Goal: Find specific page/section: Find specific page/section

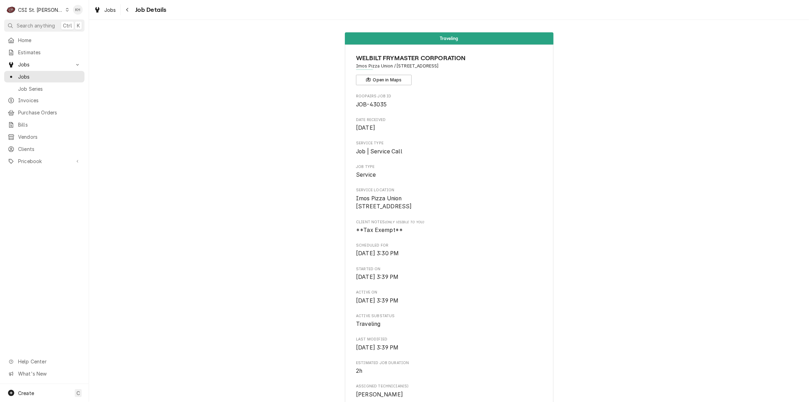
click at [40, 25] on span "Search anything" at bounding box center [36, 25] width 38 height 7
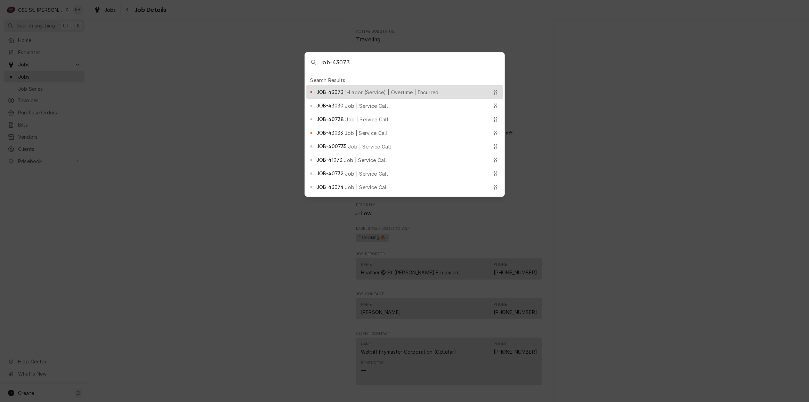
type input "job-43073"
click at [363, 89] on span "1-Labor (Service) | Overtime | Incurred" at bounding box center [391, 92] width 93 height 7
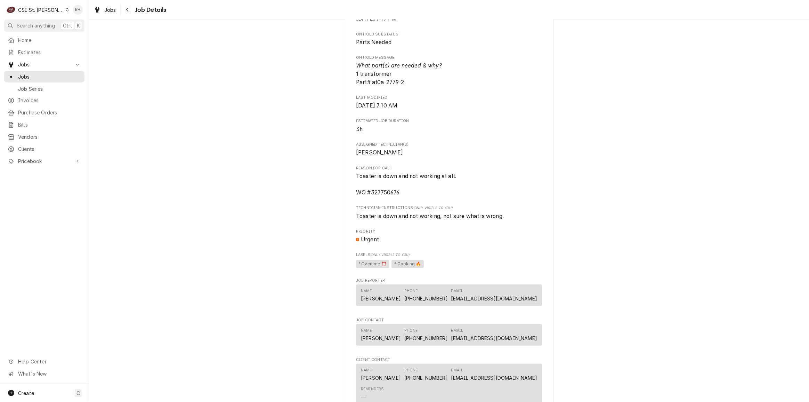
scroll to position [474, 0]
click at [389, 193] on span "Toaster is down and not working at all. WO #327750676" at bounding box center [406, 181] width 100 height 23
copy span "327750676"
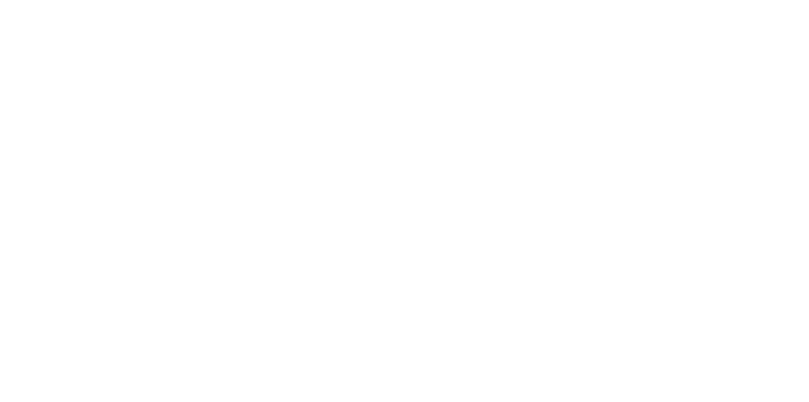
click at [37, 8] on div "Dynamic Content Wrapper" at bounding box center [404, 201] width 809 height 402
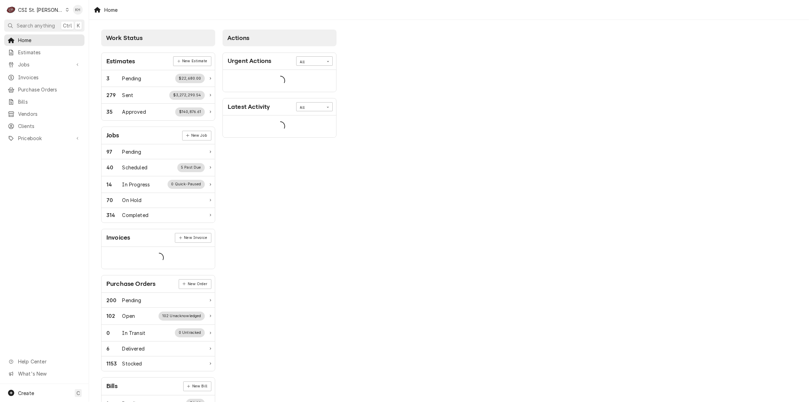
click at [43, 11] on div "CSI St. [PERSON_NAME]" at bounding box center [40, 9] width 45 height 7
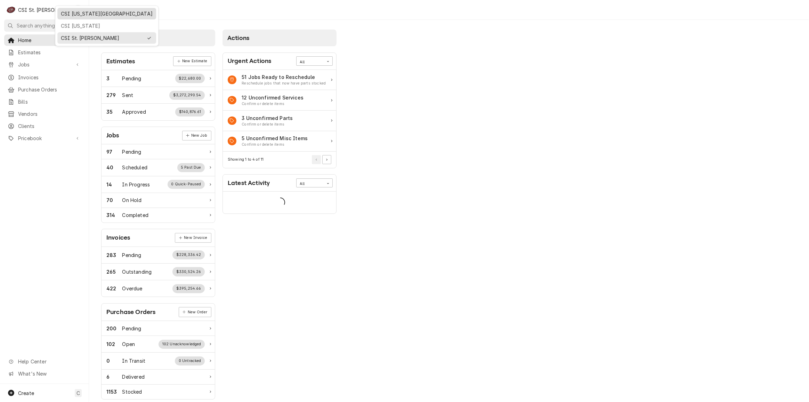
click at [71, 17] on div "CSI Kansas City" at bounding box center [107, 13] width 96 height 9
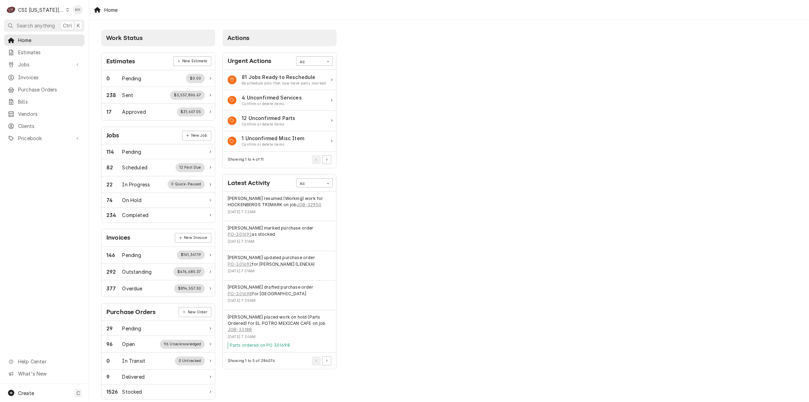
click at [51, 26] on span "Search anything" at bounding box center [36, 25] width 38 height 7
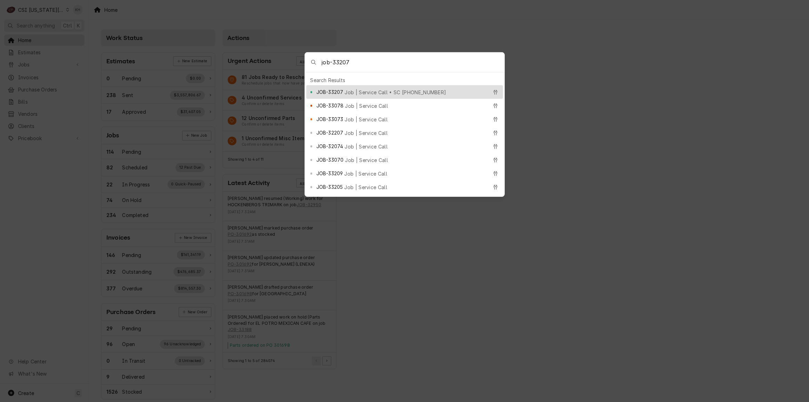
type input "job-33207"
click at [375, 90] on span "Job | Service Call • SC 327709328" at bounding box center [394, 92] width 101 height 7
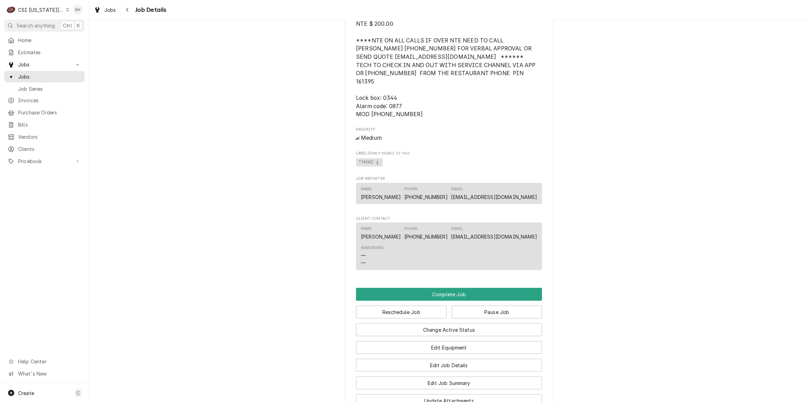
scroll to position [895, 0]
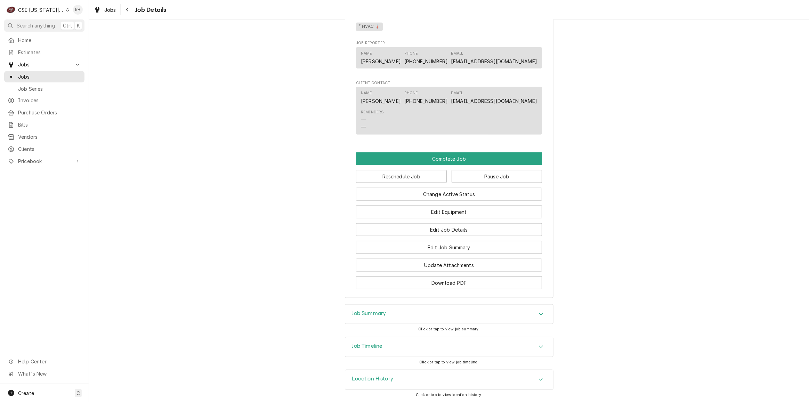
click at [374, 341] on div "Job Timeline" at bounding box center [449, 346] width 208 height 19
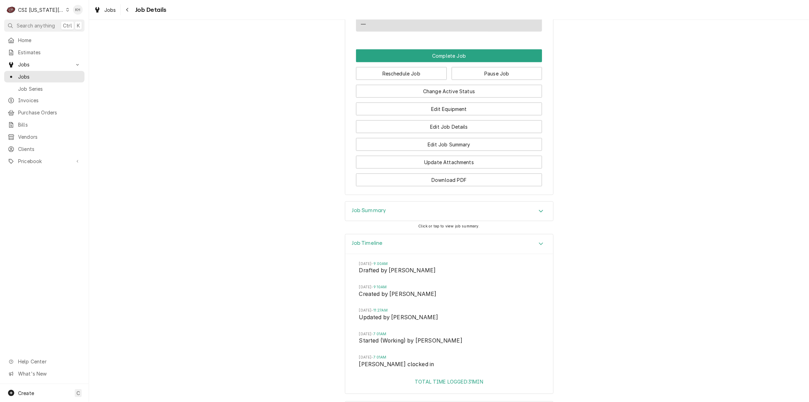
scroll to position [1030, 0]
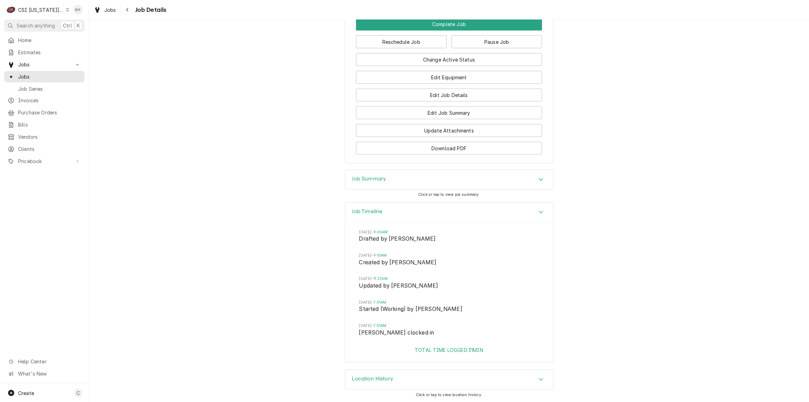
drag, startPoint x: 38, startPoint y: 7, endPoint x: 41, endPoint y: 13, distance: 6.4
click at [38, 8] on div "CSI [US_STATE][GEOGRAPHIC_DATA]" at bounding box center [41, 9] width 46 height 7
click at [81, 36] on div "CSI St. Louis" at bounding box center [118, 37] width 101 height 7
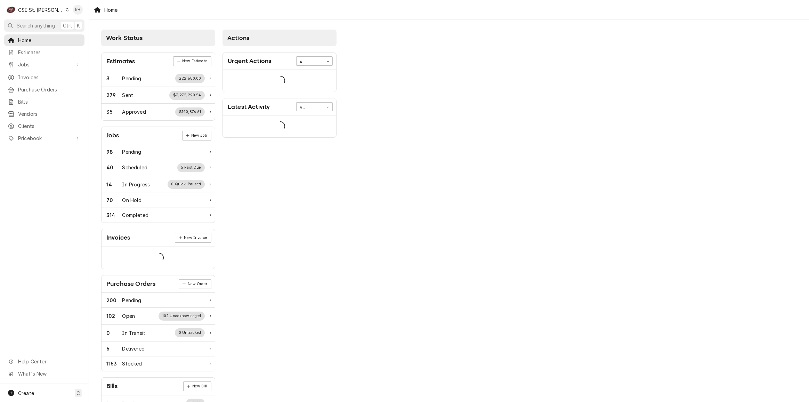
drag, startPoint x: 48, startPoint y: 16, endPoint x: 47, endPoint y: 11, distance: 5.7
click at [47, 11] on div "CSI St. Louis" at bounding box center [40, 9] width 45 height 7
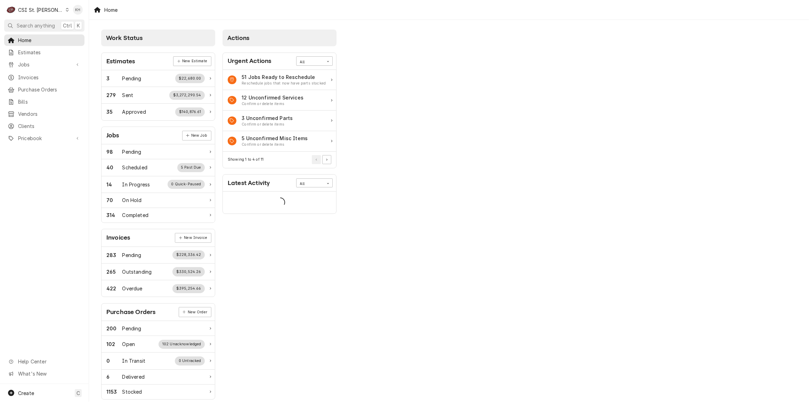
click at [44, 60] on html "C CSI St. Louis KH Search anything Ctrl K Home Estimates Jobs Jobs Job Series I…" at bounding box center [404, 201] width 809 height 402
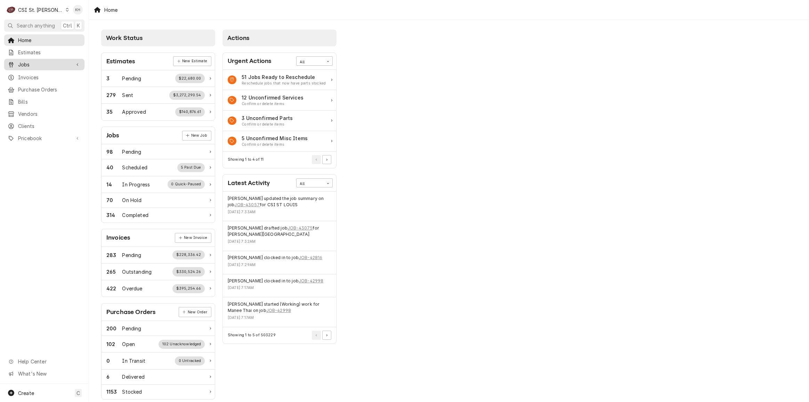
click at [44, 65] on span "Jobs" at bounding box center [44, 64] width 52 height 7
click at [44, 73] on span "Jobs" at bounding box center [49, 76] width 63 height 7
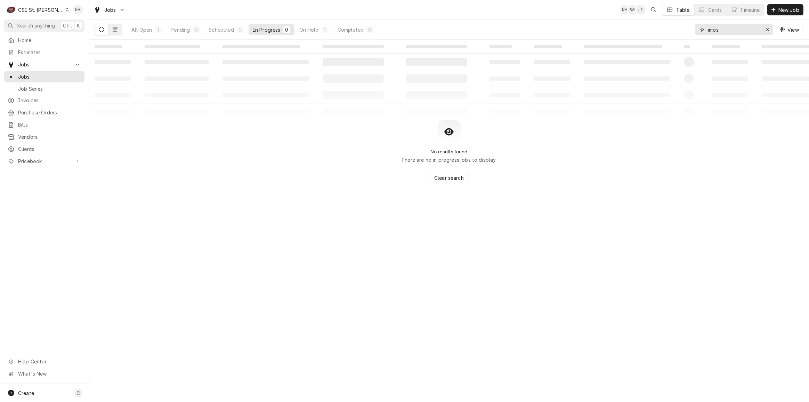
drag, startPoint x: 725, startPoint y: 30, endPoint x: 677, endPoint y: 29, distance: 48.0
click at [677, 29] on div "All Open 1 Pending 0 Scheduled 0 In Progress 0 On Hold 1 Completed 0 imos View" at bounding box center [449, 29] width 709 height 19
paste input "327750676"
type input "327750676"
click at [33, 19] on nav "C CSI St. Louis KH Search anything Ctrl K Home Estimates Jobs Jobs Job Series I…" at bounding box center [44, 201] width 89 height 402
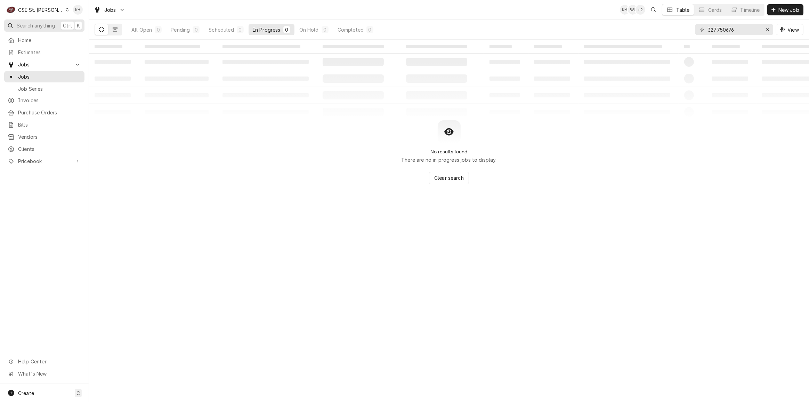
click at [34, 21] on button "Search anything Ctrl K" at bounding box center [44, 25] width 80 height 12
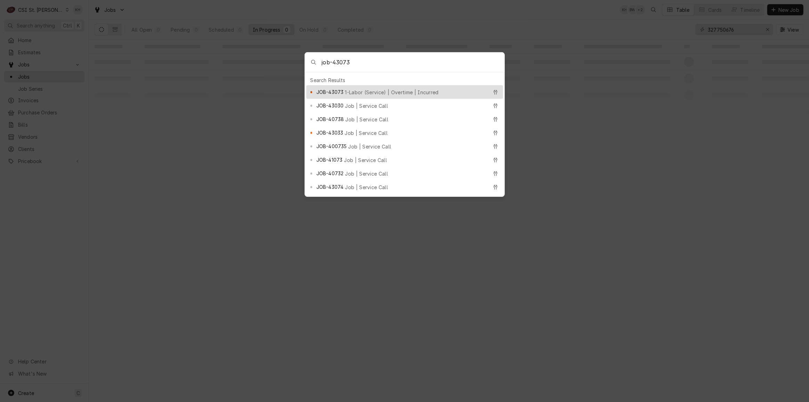
type input "job-43073"
click at [355, 85] on div "JOB-43073 1-Labor (Service) | Overtime | Incurred" at bounding box center [404, 92] width 197 height 14
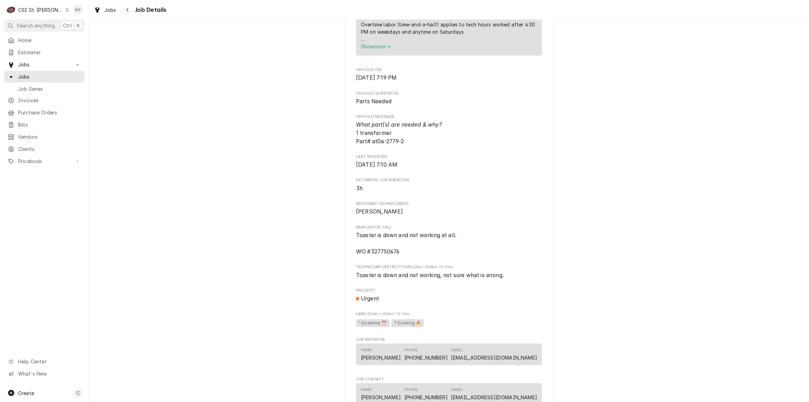
scroll to position [474, 0]
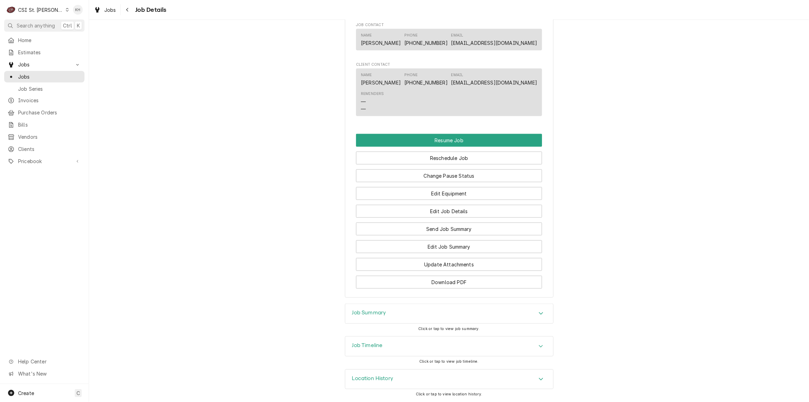
click at [380, 341] on div "Job Timeline" at bounding box center [449, 345] width 208 height 19
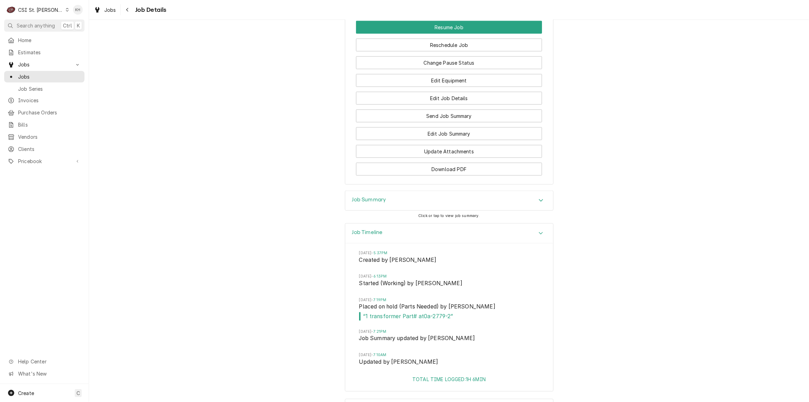
scroll to position [917, 0]
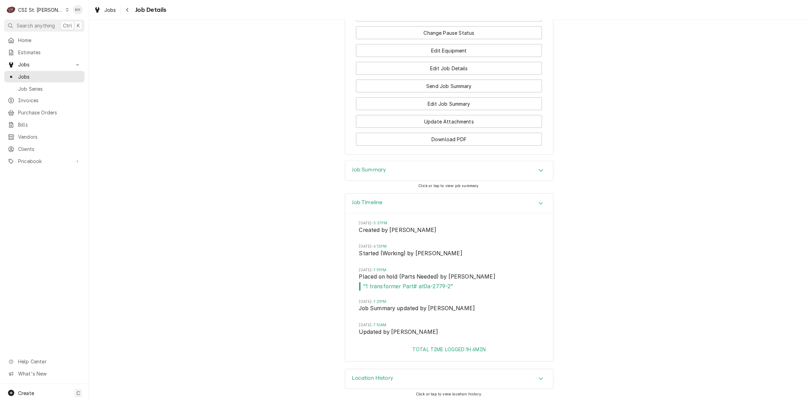
click at [43, 7] on div "CSI St. [PERSON_NAME]" at bounding box center [40, 9] width 45 height 7
click at [68, 12] on div "CSI Kansas City" at bounding box center [107, 13] width 92 height 7
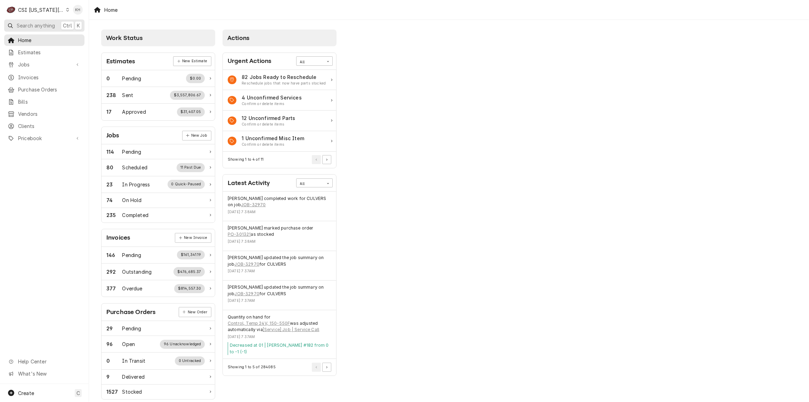
click at [54, 22] on span "Search anything" at bounding box center [36, 25] width 38 height 7
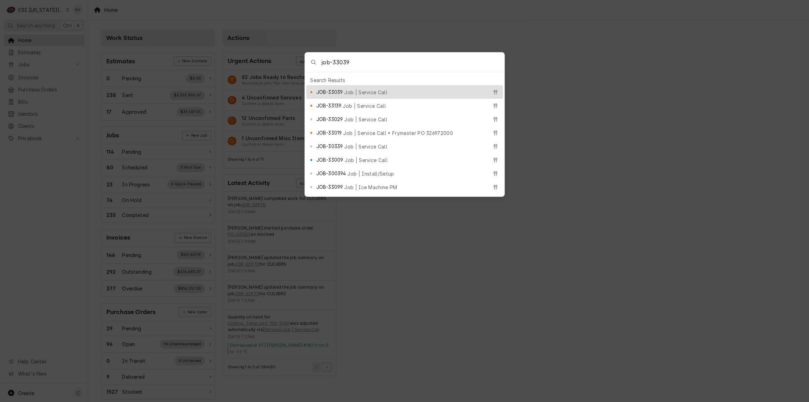
type input "job-33039"
click at [368, 85] on div "JOB-33039 Job | Service Call" at bounding box center [404, 92] width 197 height 14
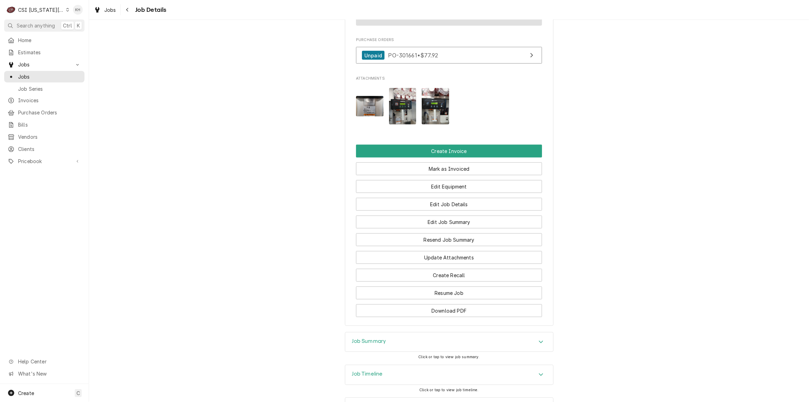
scroll to position [848, 0]
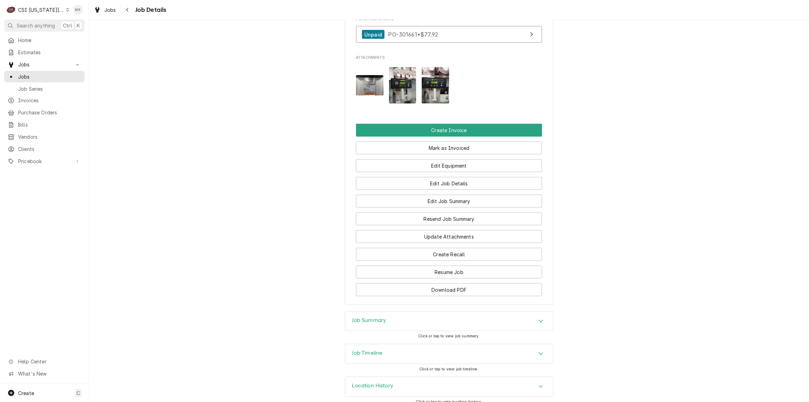
drag, startPoint x: 383, startPoint y: 361, endPoint x: 384, endPoint y: 357, distance: 3.6
click at [383, 361] on div "Job Timeline" at bounding box center [449, 353] width 208 height 19
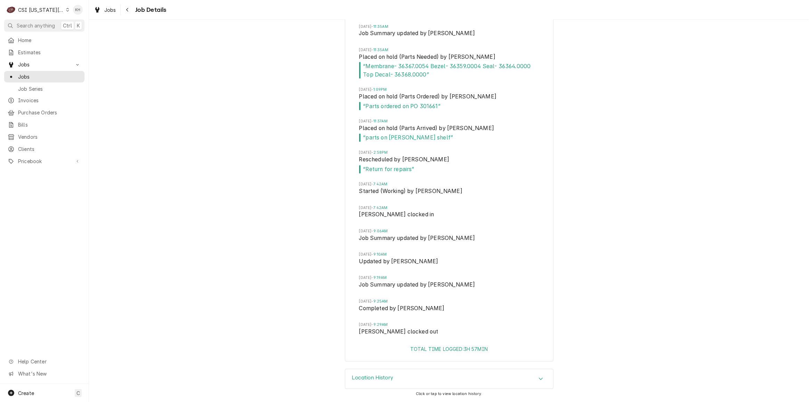
scroll to position [1121, 0]
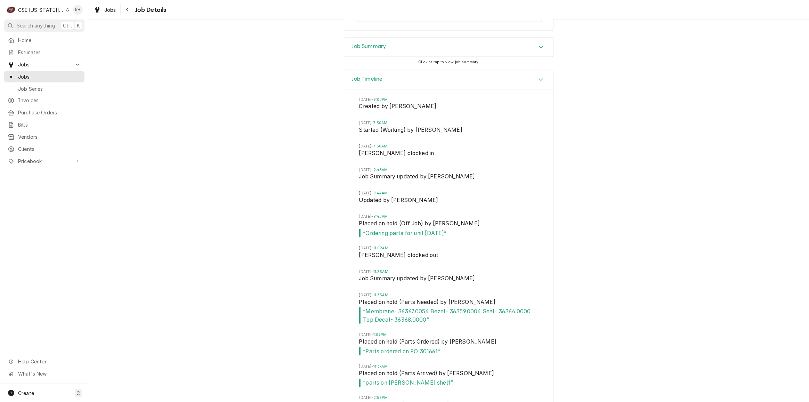
click at [388, 53] on div "Job Summary" at bounding box center [449, 47] width 208 height 19
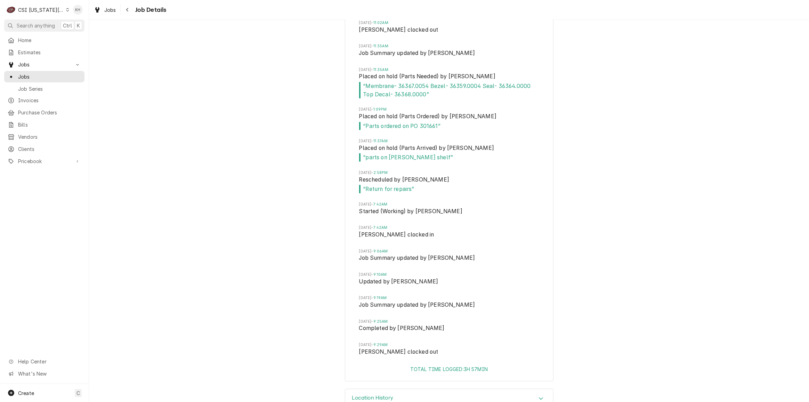
scroll to position [3617, 0]
